Goal: Information Seeking & Learning: Learn about a topic

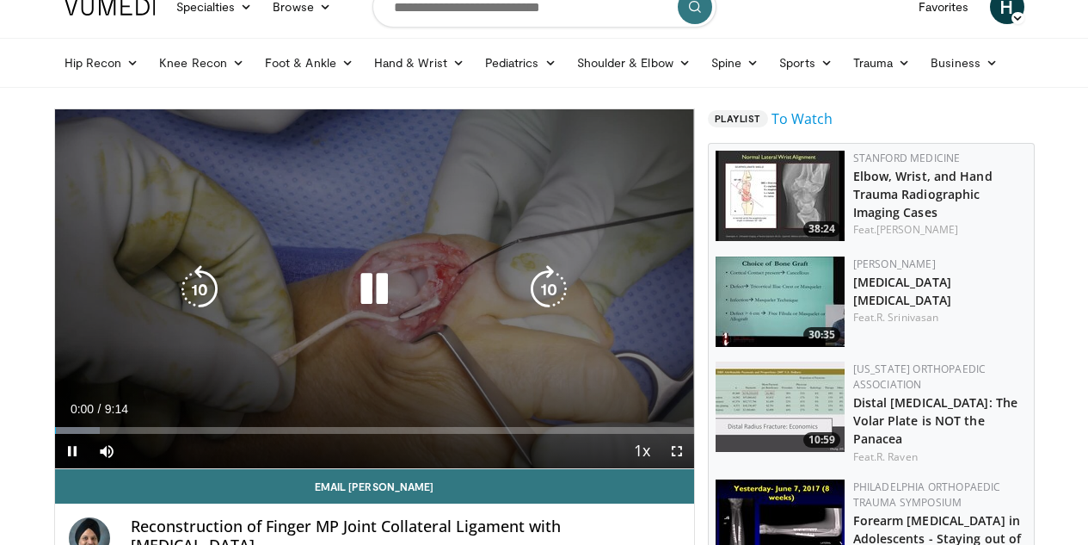
scroll to position [35, 0]
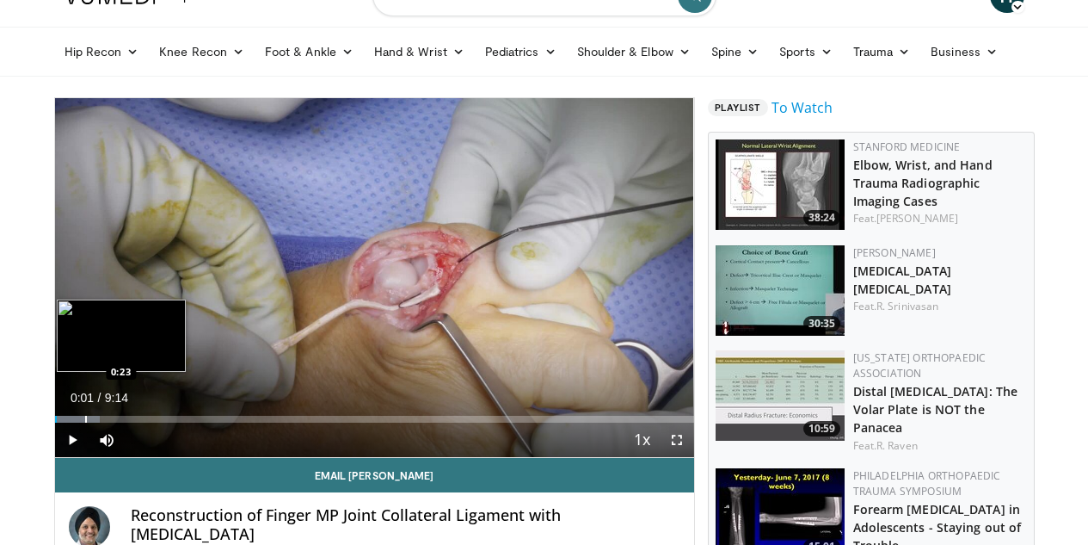
click at [55, 422] on div "Loaded : 7.13% 0:01 0:23" at bounding box center [374, 414] width 639 height 16
click at [130, 422] on div "Progress Bar" at bounding box center [131, 419] width 2 height 7
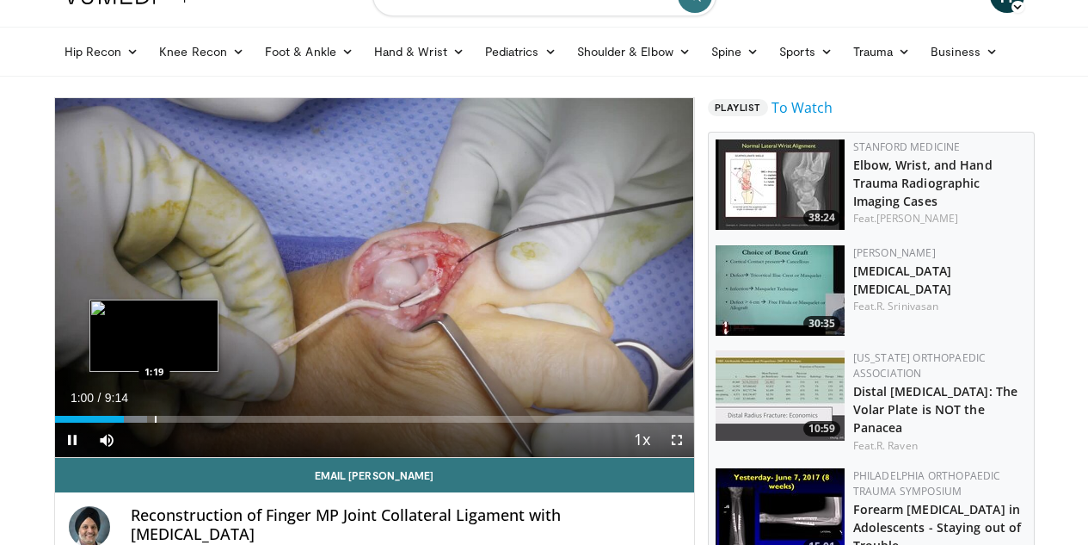
click at [155, 422] on div "Progress Bar" at bounding box center [156, 419] width 2 height 7
click at [169, 422] on div "Progress Bar" at bounding box center [170, 419] width 2 height 7
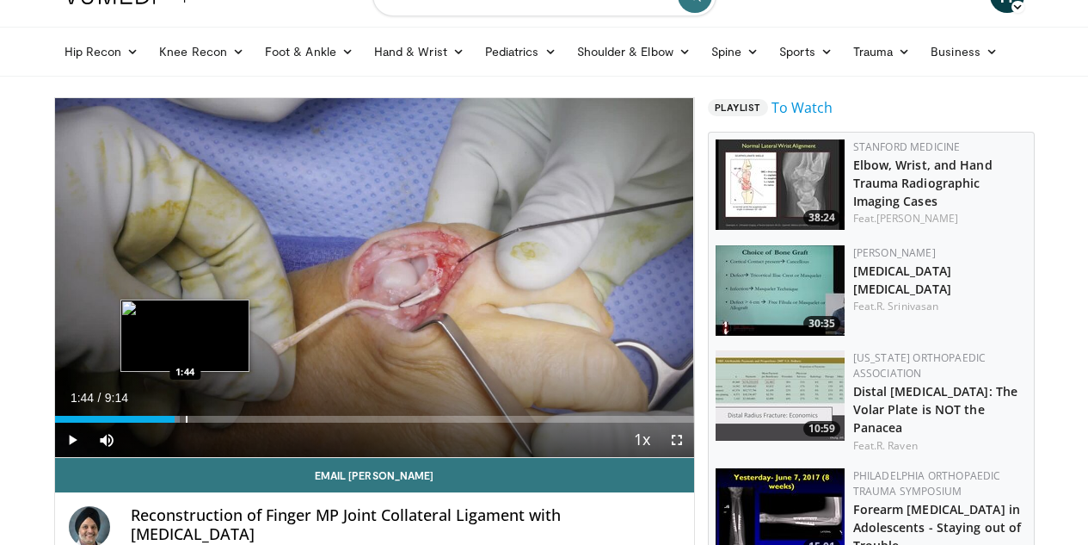
click at [141, 422] on div "Loaded : 19.65% 1:44 1:44" at bounding box center [374, 419] width 639 height 7
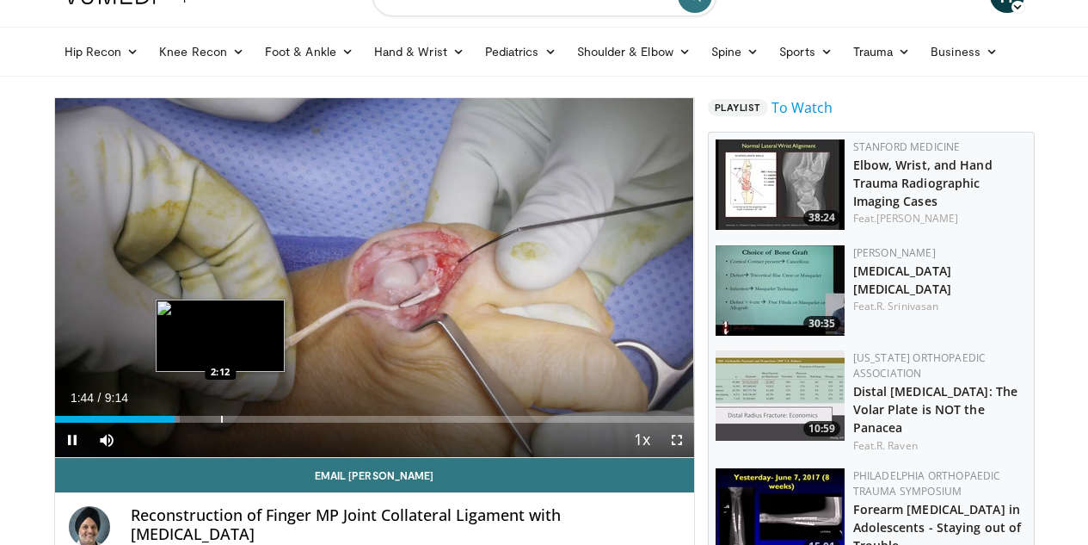
click at [221, 422] on div "Progress Bar" at bounding box center [222, 419] width 2 height 7
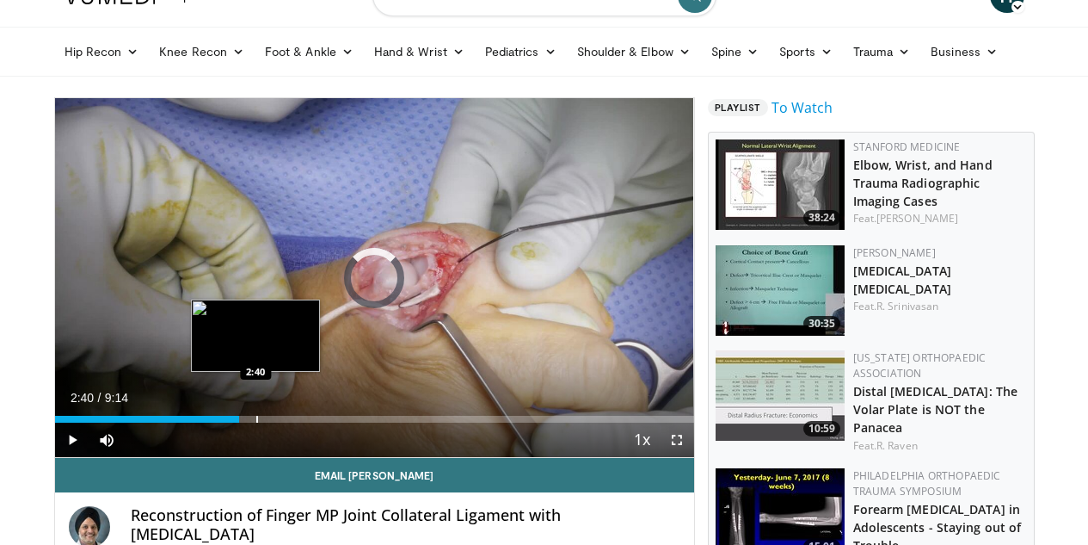
click at [256, 422] on div "Progress Bar" at bounding box center [257, 419] width 2 height 7
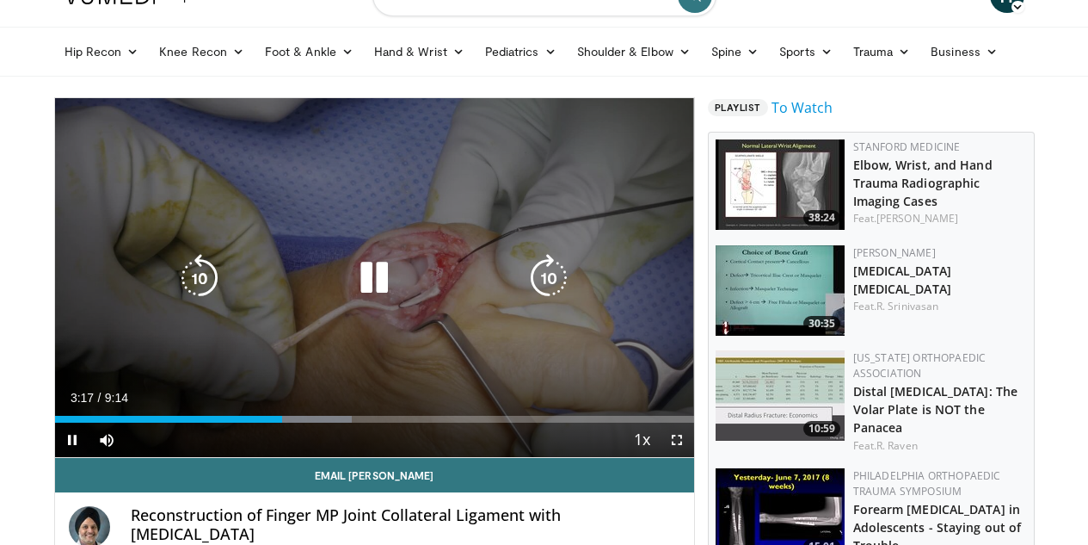
click at [354, 366] on div "10 seconds Tap to unmute" at bounding box center [374, 277] width 639 height 359
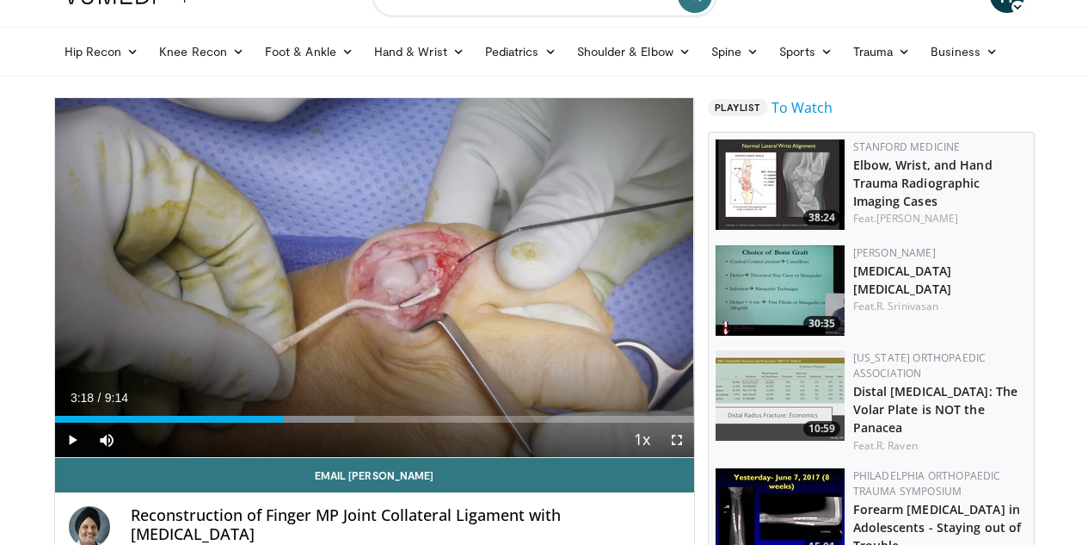
click at [354, 366] on div "10 seconds Tap to unmute" at bounding box center [374, 277] width 639 height 359
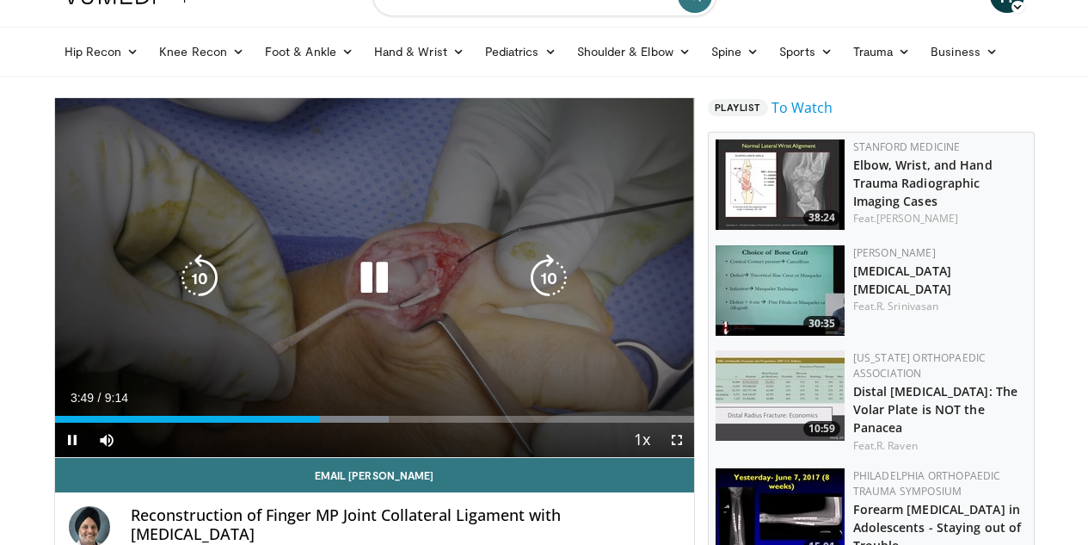
click at [361, 282] on icon "Video Player" at bounding box center [374, 278] width 48 height 48
click at [469, 314] on div "10 seconds Tap to unmute" at bounding box center [374, 277] width 639 height 359
click at [354, 299] on icon "Video Player" at bounding box center [374, 278] width 48 height 48
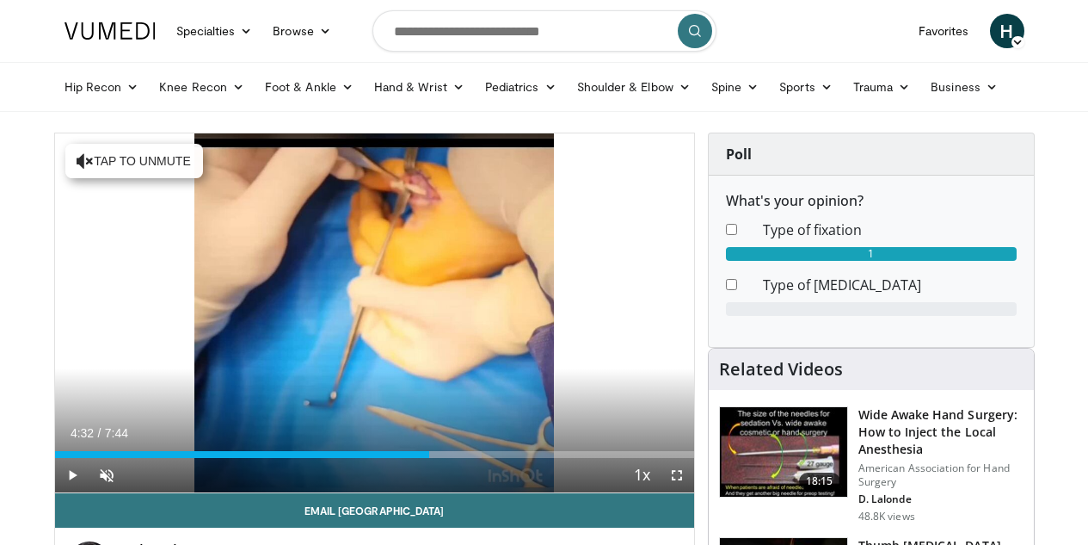
drag, startPoint x: 20, startPoint y: 484, endPoint x: 420, endPoint y: 496, distance: 400.3
click at [420, 492] on div "Current Time 4:32 / Duration 7:44 Play Skip Backward Skip Forward Unmute 100% L…" at bounding box center [374, 475] width 639 height 34
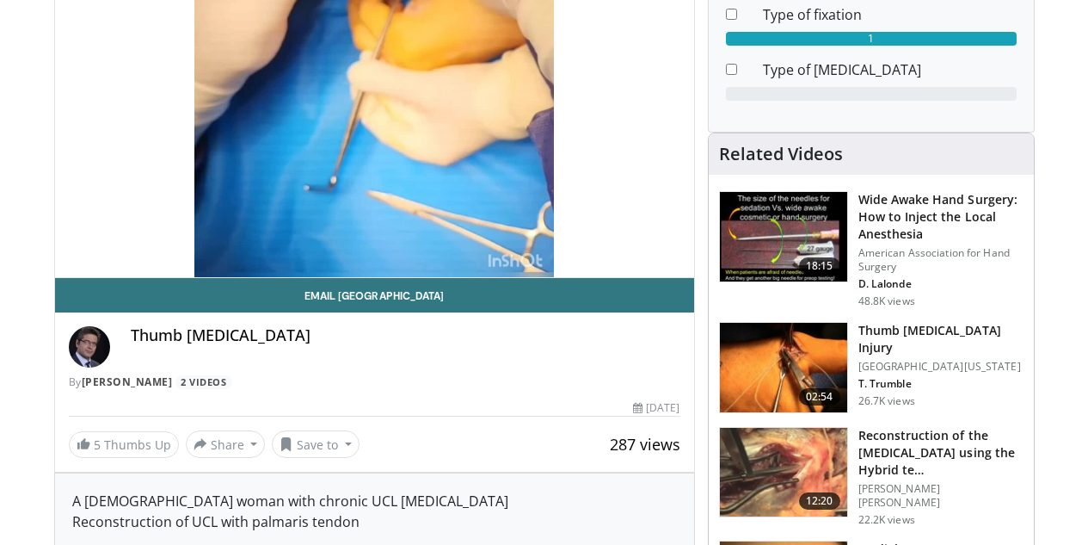
scroll to position [217, 0]
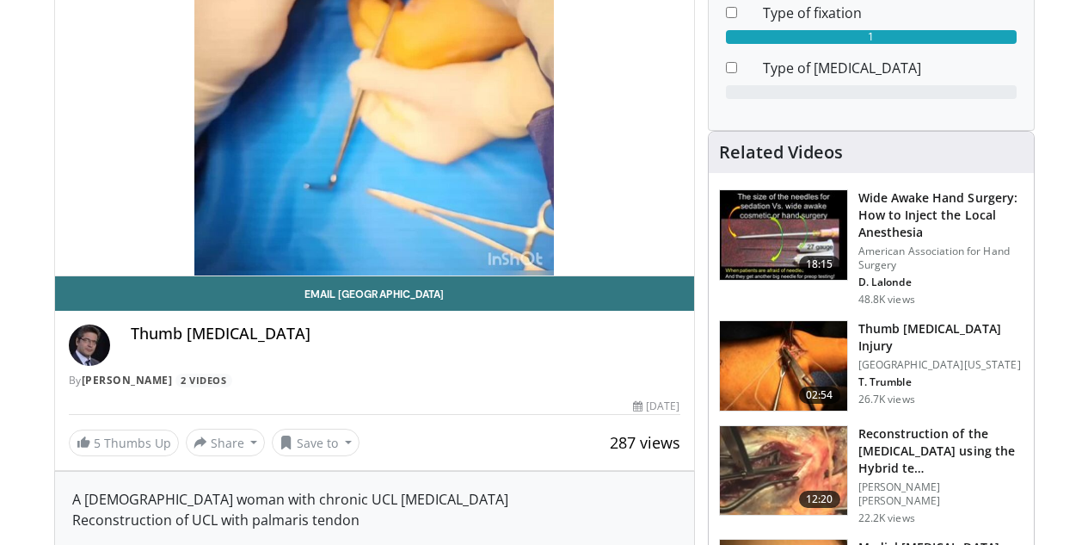
click at [897, 320] on h3 "Thumb [MEDICAL_DATA] Injury" at bounding box center [941, 337] width 165 height 34
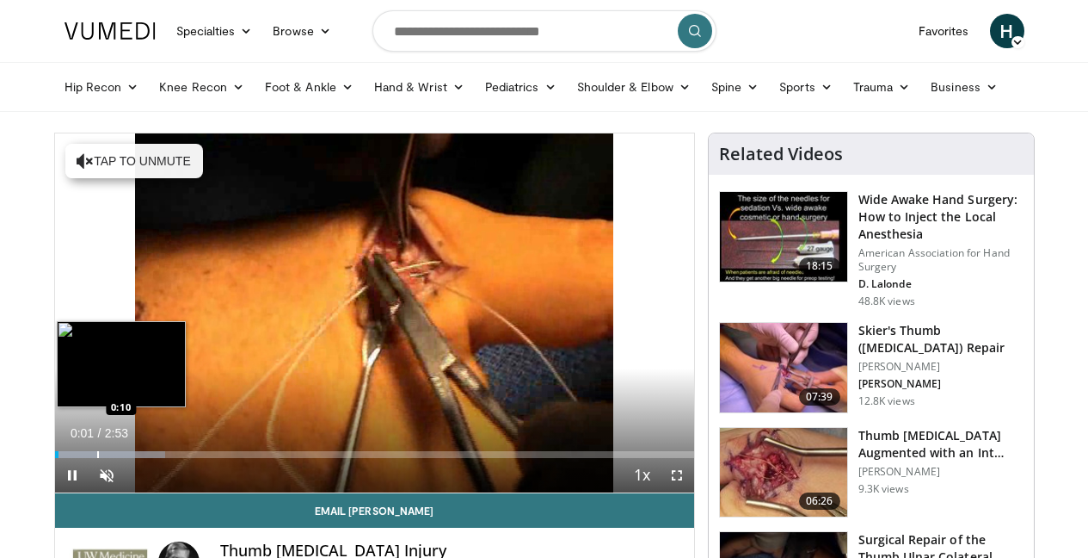
click at [97, 458] on div "Progress Bar" at bounding box center [98, 454] width 2 height 7
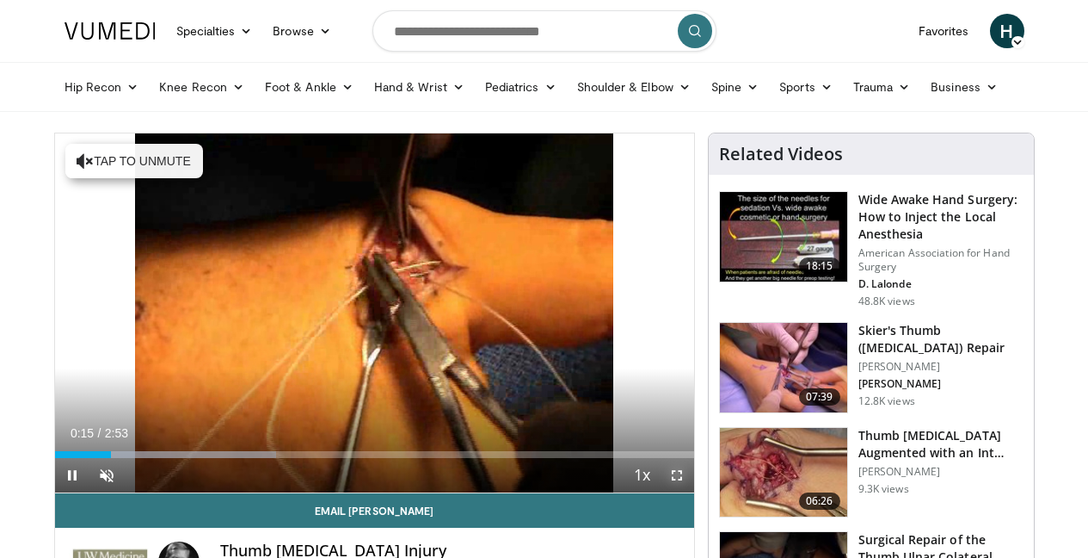
click at [692, 492] on span "Video Player" at bounding box center [677, 475] width 34 height 34
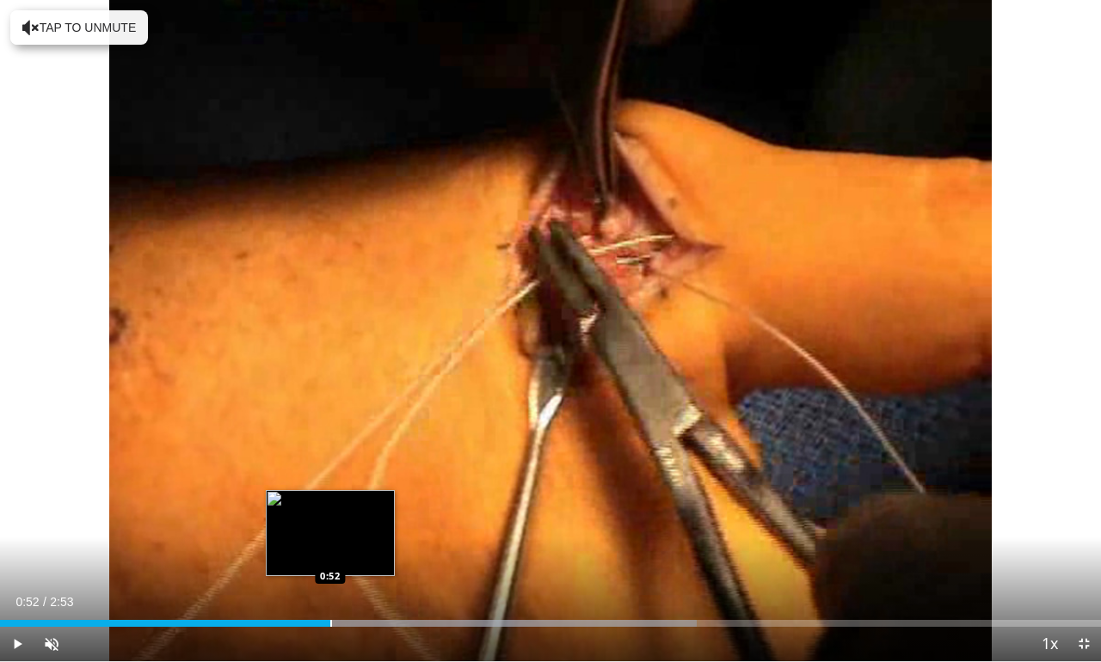
click at [330, 557] on div "Progress Bar" at bounding box center [331, 623] width 2 height 7
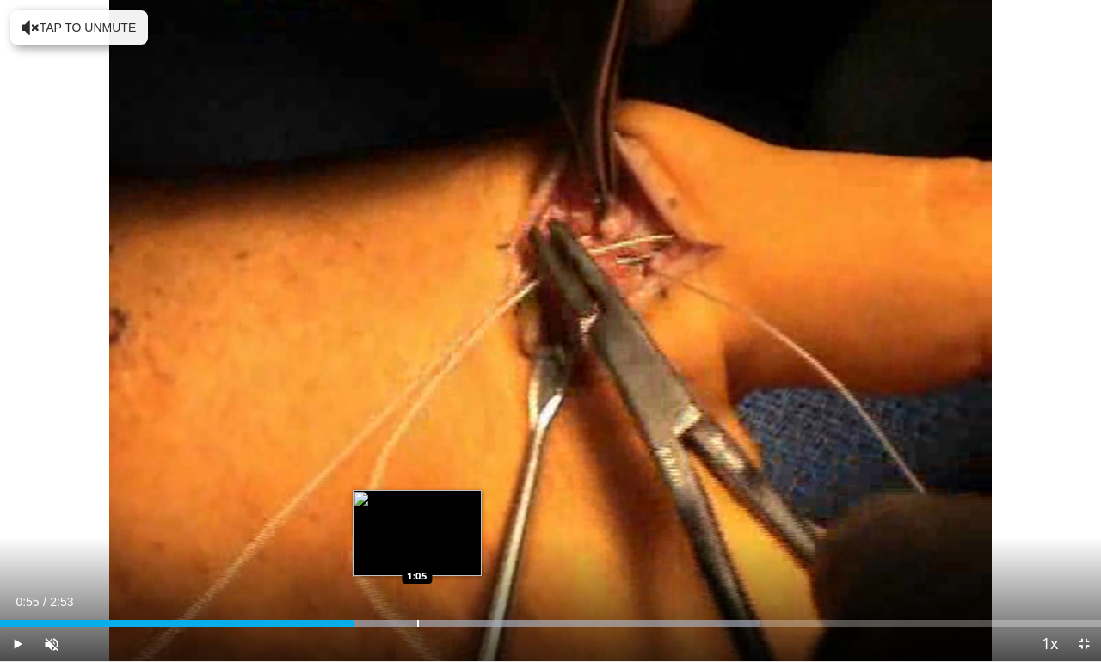
click at [416, 557] on div "Loaded : 69.06% 0:55 1:05" at bounding box center [550, 619] width 1101 height 16
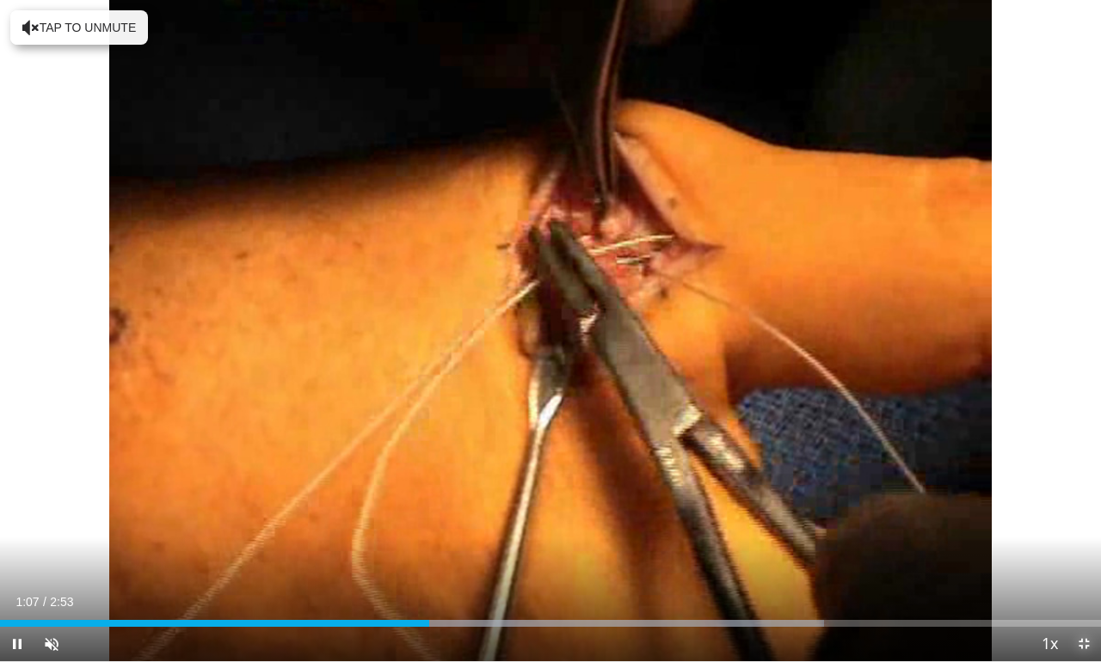
click at [1088, 557] on span "Video Player" at bounding box center [1084, 644] width 34 height 34
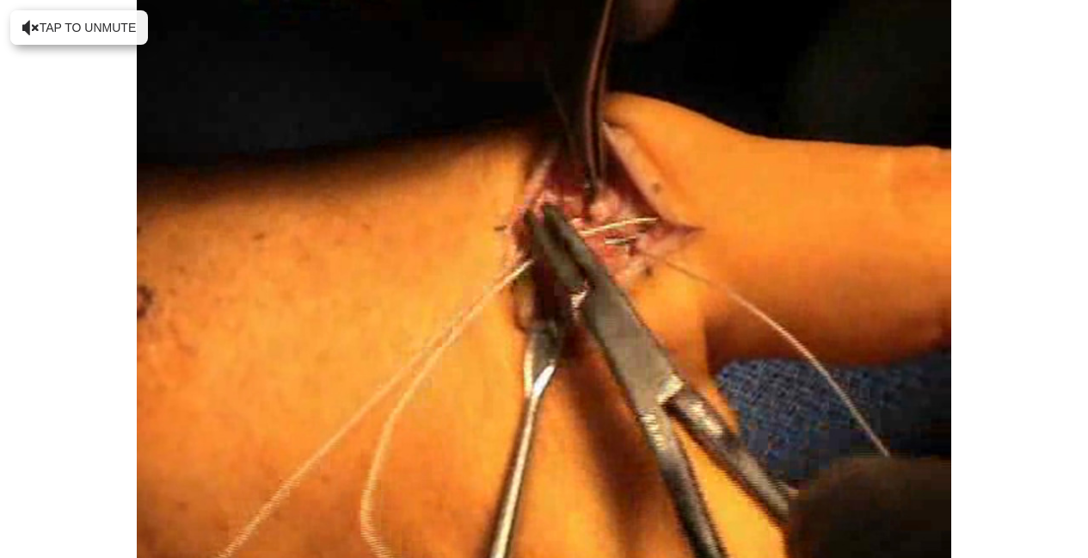
scroll to position [750, 0]
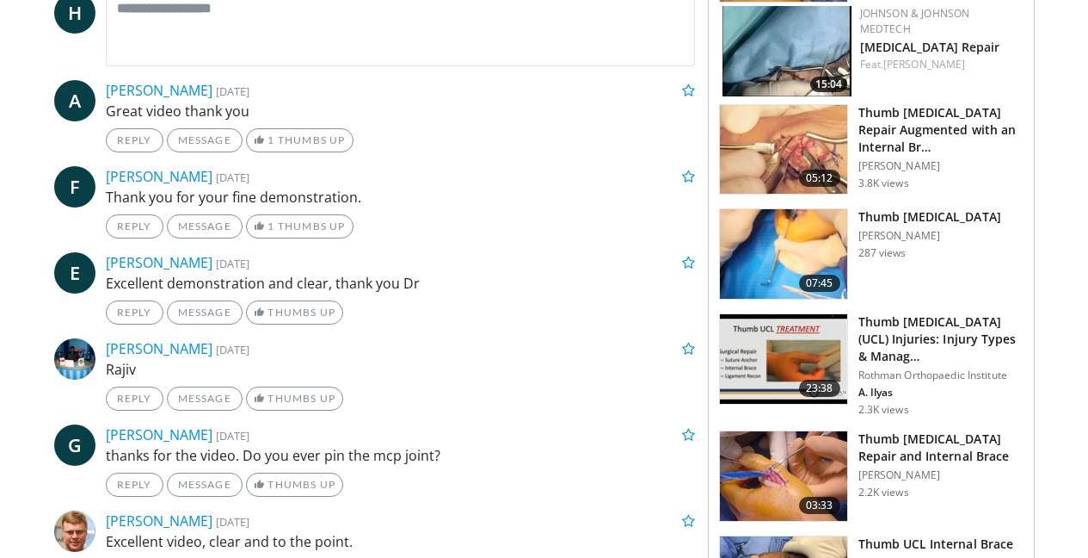
click at [929, 208] on h3 "Thumb [MEDICAL_DATA]" at bounding box center [930, 216] width 143 height 17
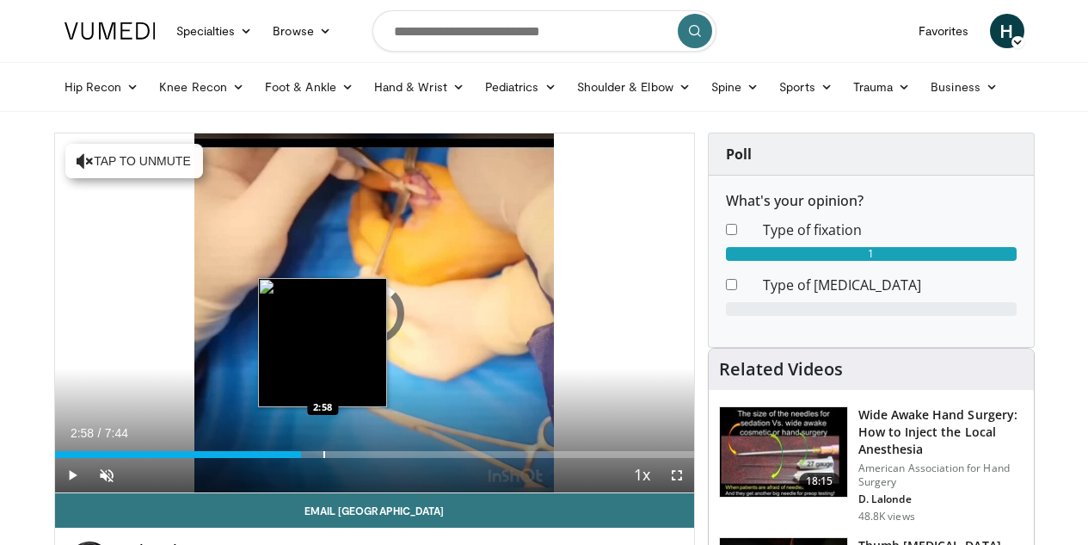
click at [323, 458] on div "Progress Bar" at bounding box center [324, 454] width 2 height 7
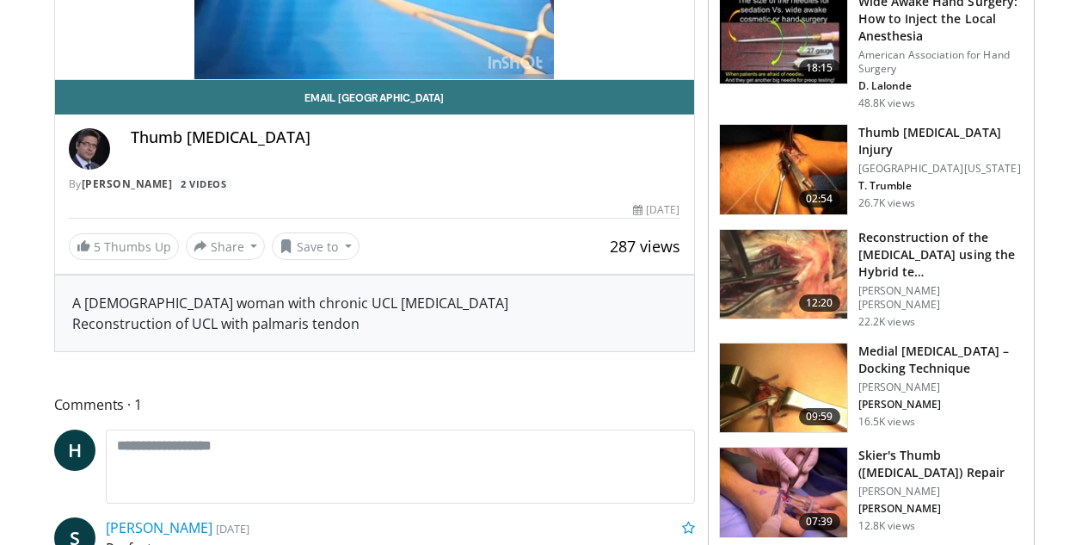
scroll to position [410, 0]
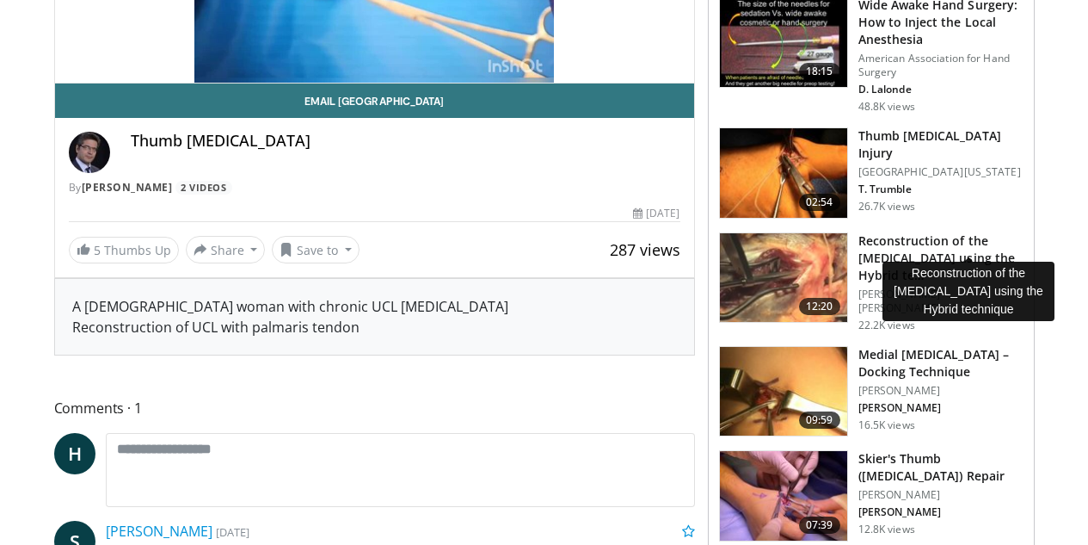
click at [952, 232] on h3 "Reconstruction of the [MEDICAL_DATA] using the Hybrid te…" at bounding box center [941, 258] width 165 height 52
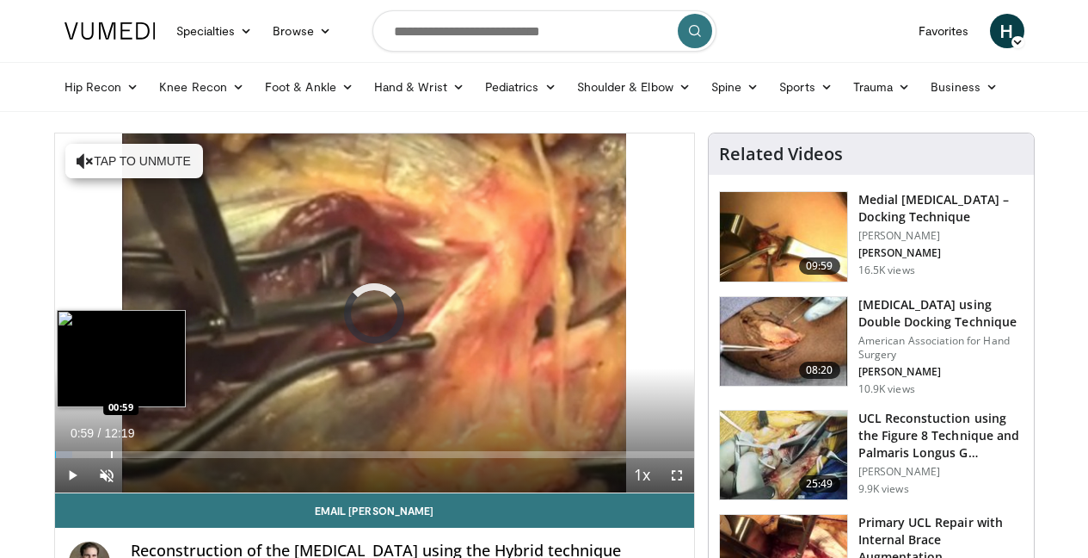
click at [111, 458] on div "Progress Bar" at bounding box center [112, 454] width 2 height 7
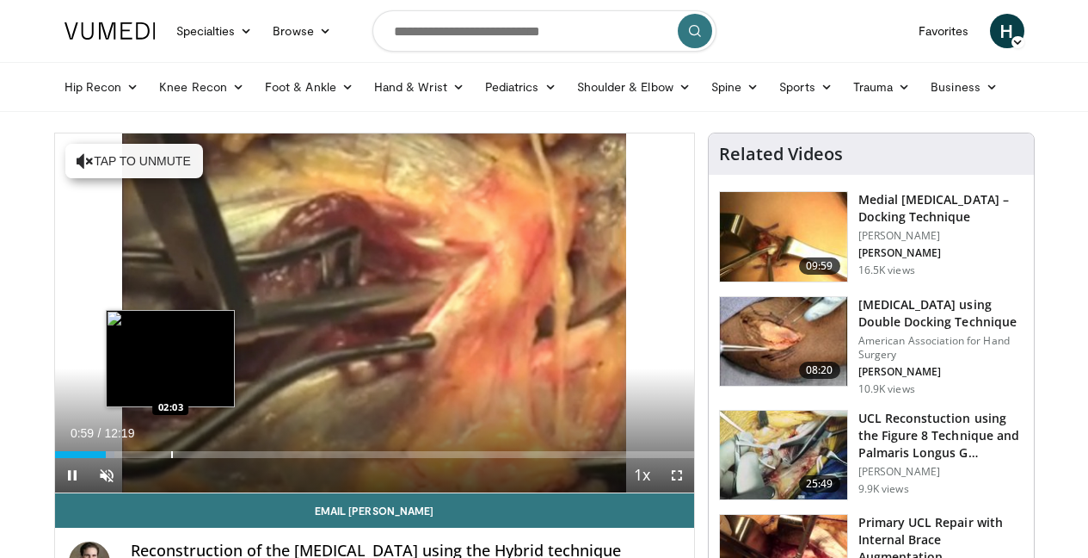
click at [127, 458] on div "Loaded : 9.38% 00:59 02:03" at bounding box center [374, 449] width 639 height 16
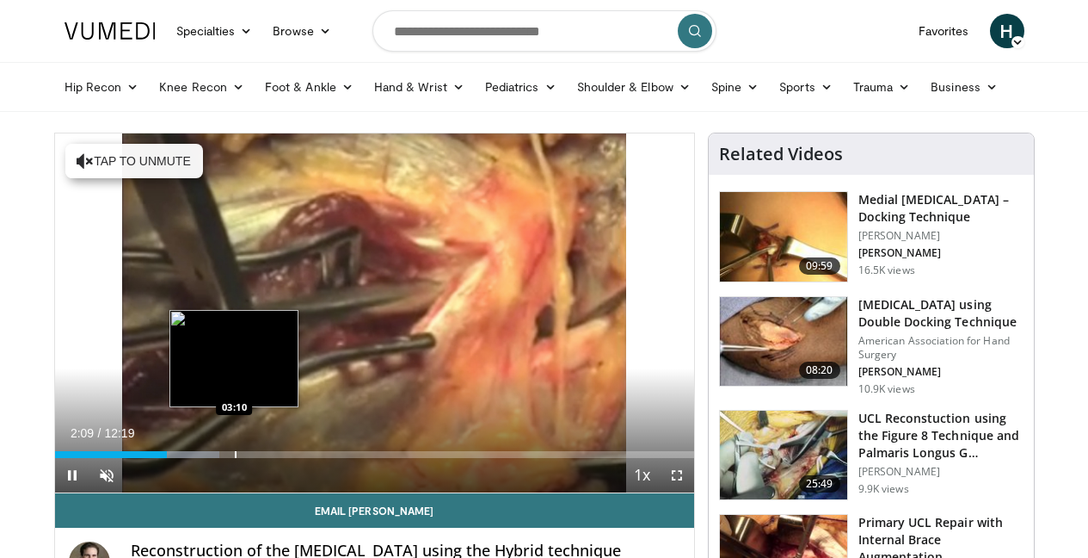
click at [235, 458] on div "Progress Bar" at bounding box center [236, 454] width 2 height 7
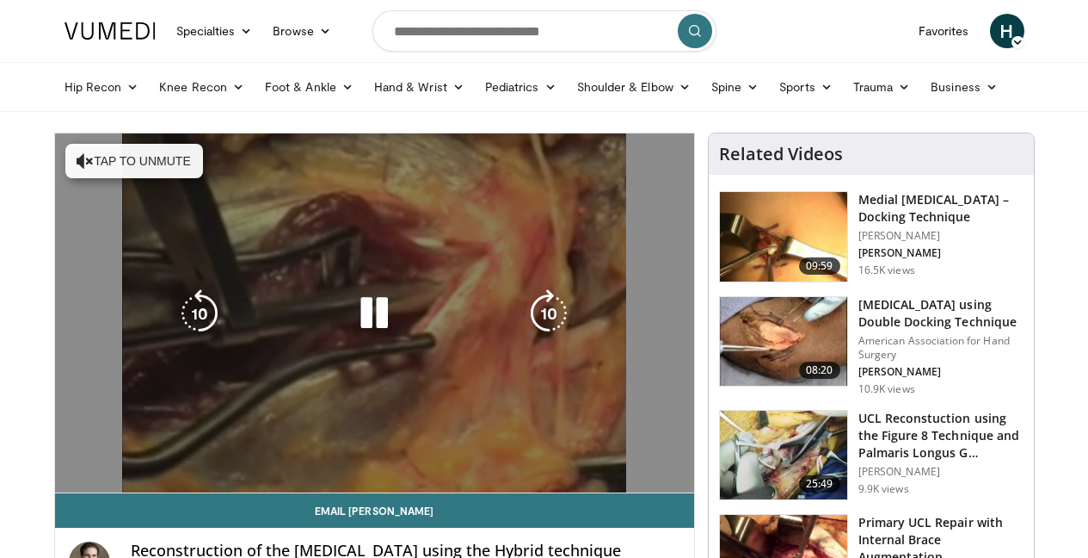
click at [235, 485] on div "10 seconds Tap to unmute" at bounding box center [374, 312] width 639 height 359
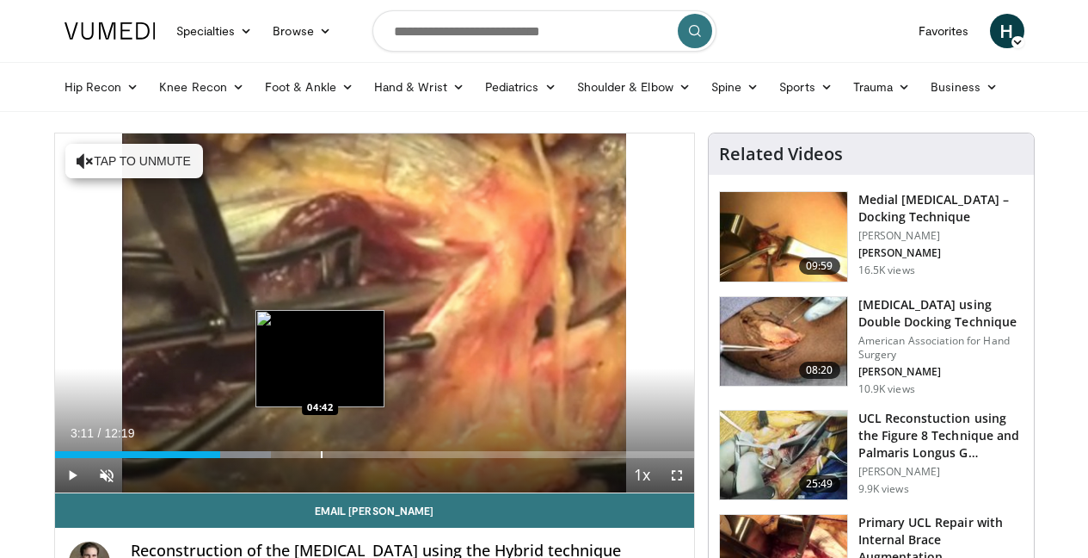
click at [278, 458] on div "Loaded : 33.84% 03:11 04:42" at bounding box center [374, 449] width 639 height 16
